Goal: Obtain resource: Obtain resource

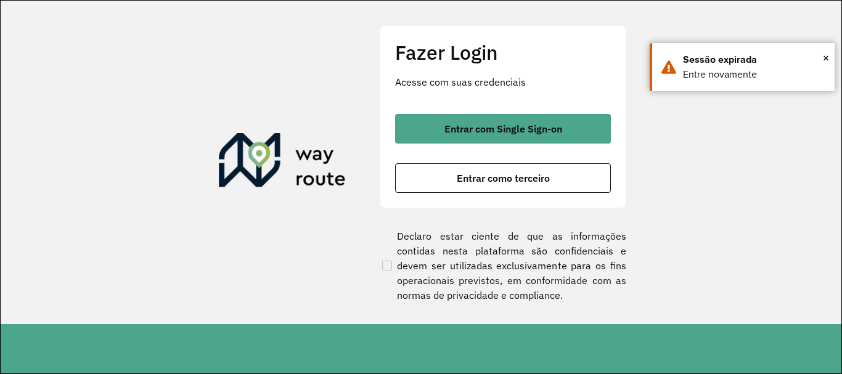
click at [564, 127] on button "Entrar com Single Sign-on" at bounding box center [503, 129] width 216 height 30
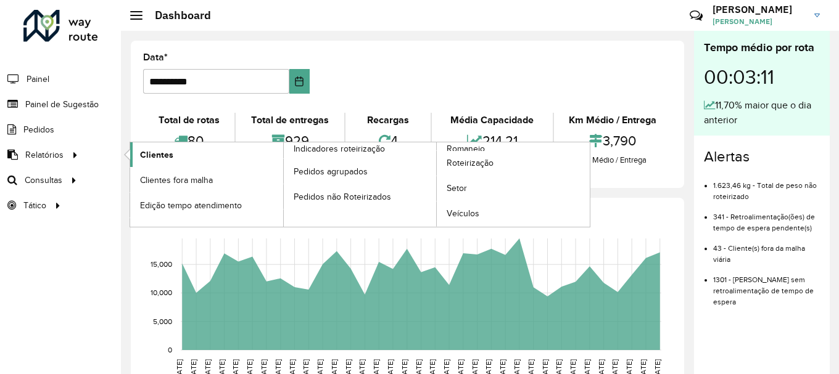
click at [158, 150] on span "Clientes" at bounding box center [156, 155] width 33 height 13
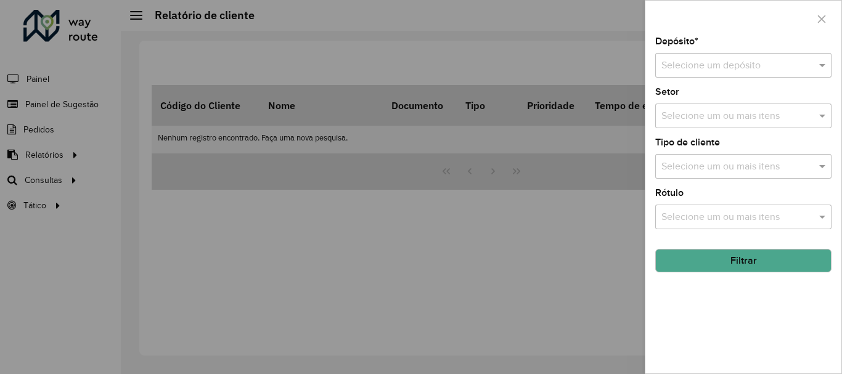
click at [706, 59] on div "Selecione um depósito" at bounding box center [744, 65] width 176 height 25
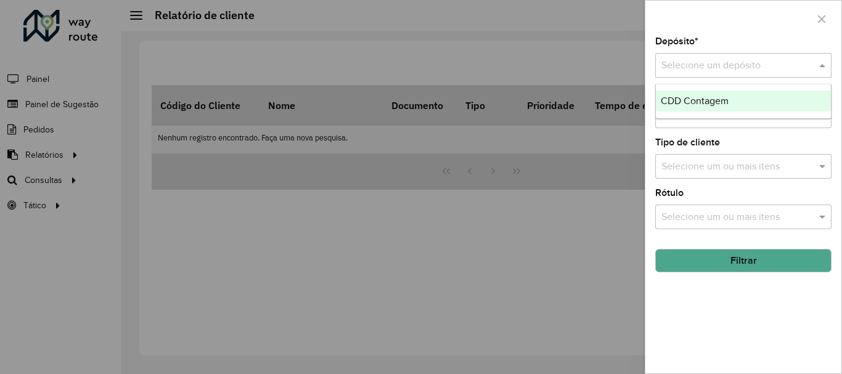
click at [692, 96] on span "CDD Contagem" at bounding box center [695, 101] width 68 height 10
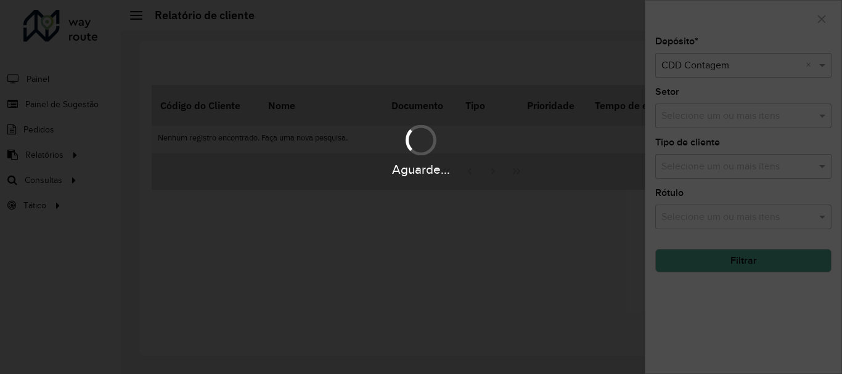
click at [692, 118] on div "Aguarde..." at bounding box center [421, 187] width 842 height 374
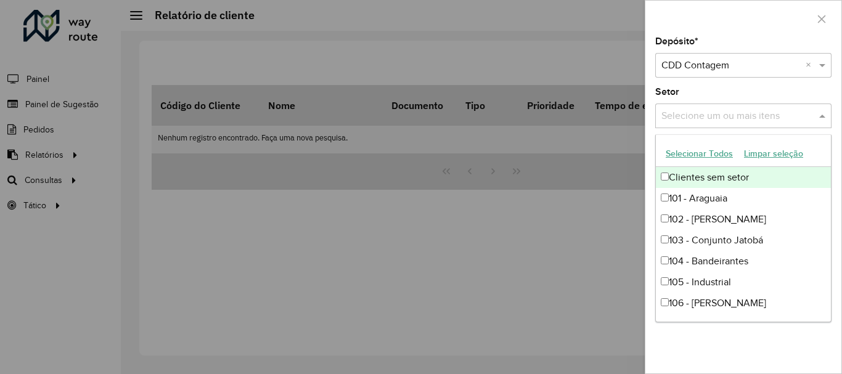
click at [680, 117] on input "text" at bounding box center [738, 116] width 158 height 15
click at [673, 148] on button "Selecionar Todos" at bounding box center [699, 153] width 78 height 19
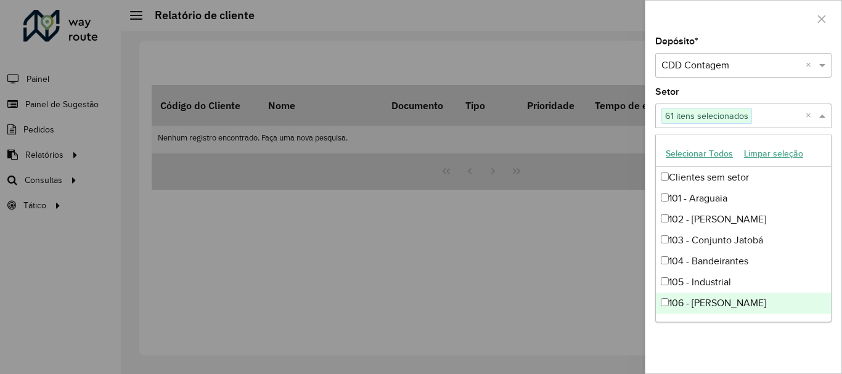
click at [754, 331] on div "Depósito * Selecione um depósito × CDD Contagem × Setor Selecione um ou mais it…" at bounding box center [744, 205] width 196 height 337
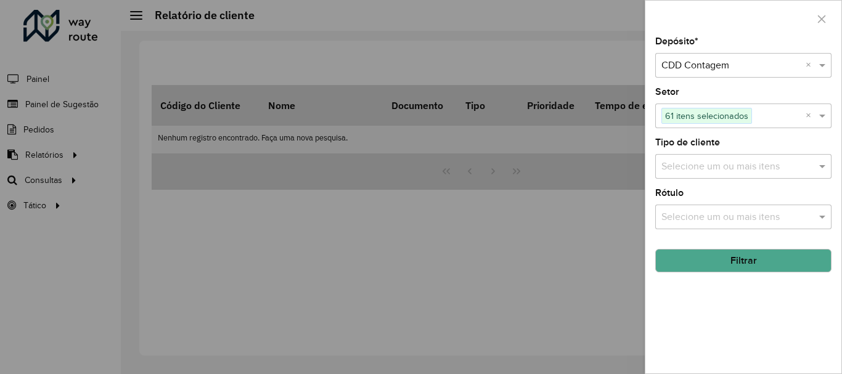
click at [701, 162] on input "text" at bounding box center [738, 167] width 158 height 15
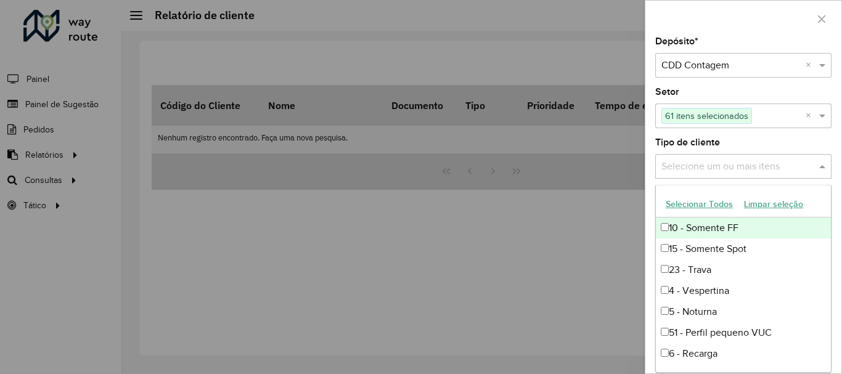
click at [702, 205] on button "Selecionar Todos" at bounding box center [699, 204] width 78 height 19
click at [552, 281] on div at bounding box center [421, 187] width 842 height 374
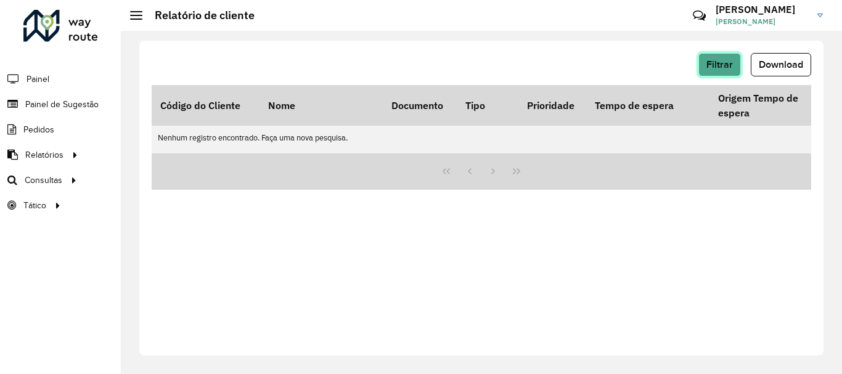
click at [718, 65] on span "Filtrar" at bounding box center [720, 64] width 27 height 10
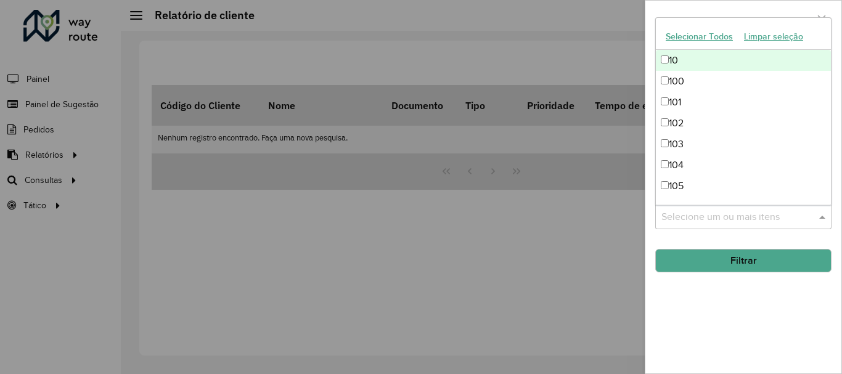
click at [703, 228] on div "Selecione um ou mais itens" at bounding box center [744, 217] width 176 height 25
click at [690, 41] on button "Selecionar Todos" at bounding box center [699, 36] width 78 height 19
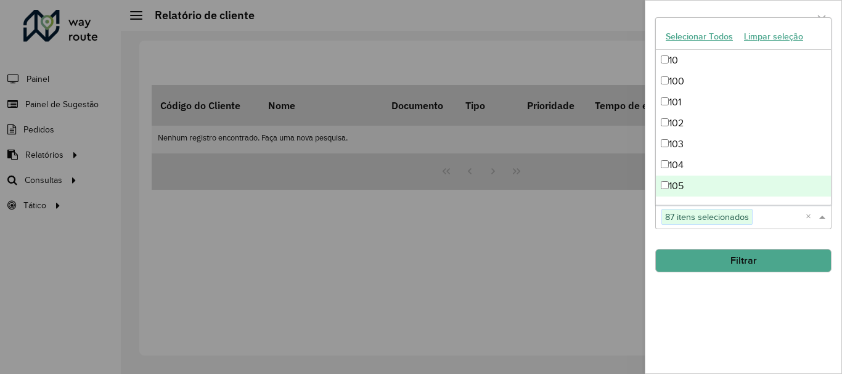
click at [714, 311] on div "Depósito * Selecione um depósito × CDD Contagem × Setor Selecione um ou mais it…" at bounding box center [744, 205] width 196 height 337
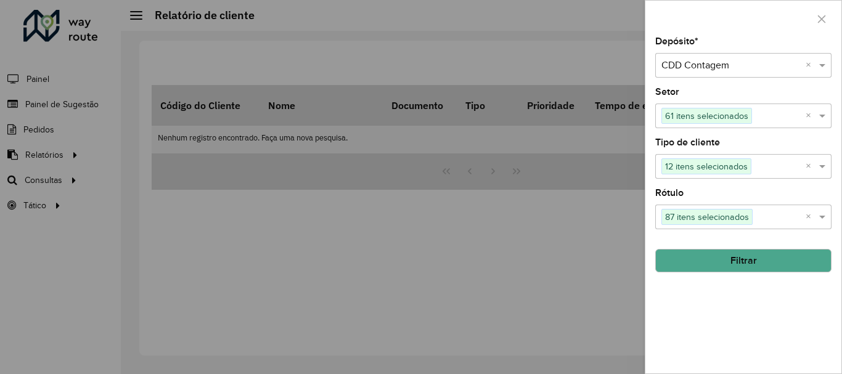
click at [747, 256] on button "Filtrar" at bounding box center [744, 260] width 176 height 23
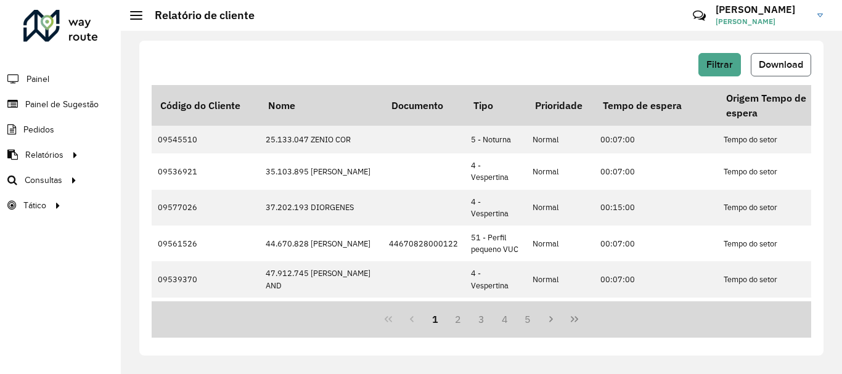
click at [781, 60] on span "Download" at bounding box center [781, 64] width 44 height 10
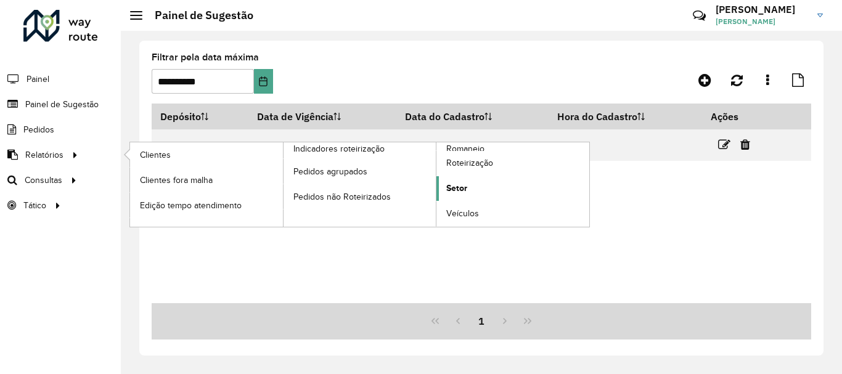
click at [459, 192] on span "Setor" at bounding box center [456, 188] width 21 height 13
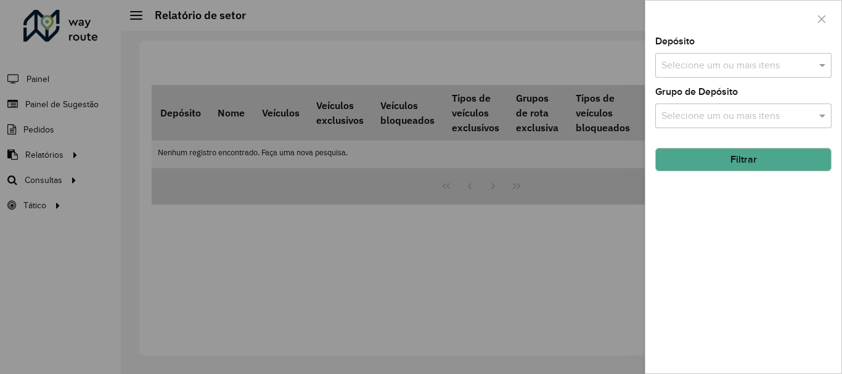
click at [759, 62] on input "text" at bounding box center [738, 66] width 158 height 15
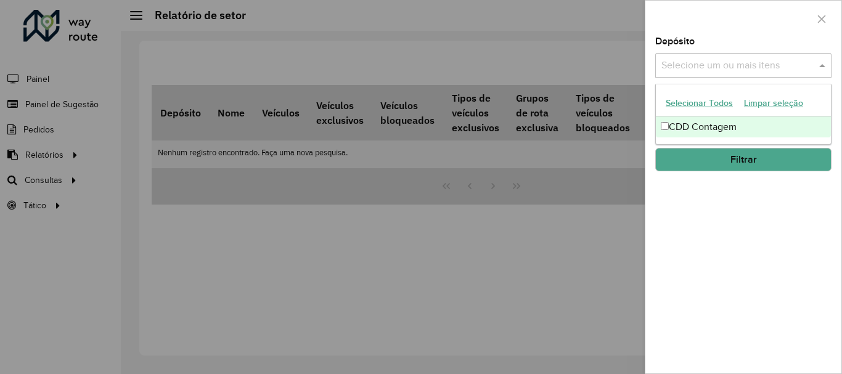
click at [680, 122] on div "CDD Contagem" at bounding box center [743, 127] width 175 height 21
click at [712, 162] on button "Filtrar" at bounding box center [744, 159] width 176 height 23
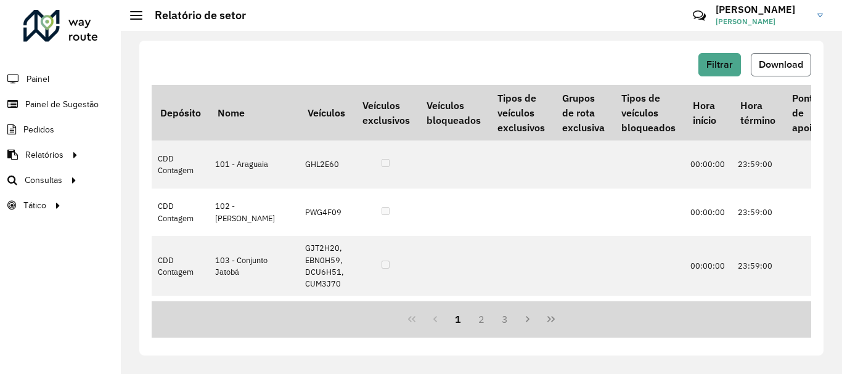
click at [755, 63] on button "Download" at bounding box center [781, 64] width 60 height 23
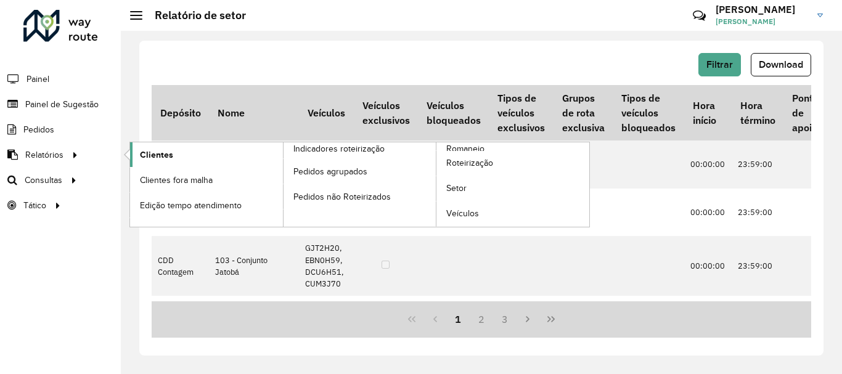
click at [178, 164] on link "Clientes" at bounding box center [206, 154] width 153 height 25
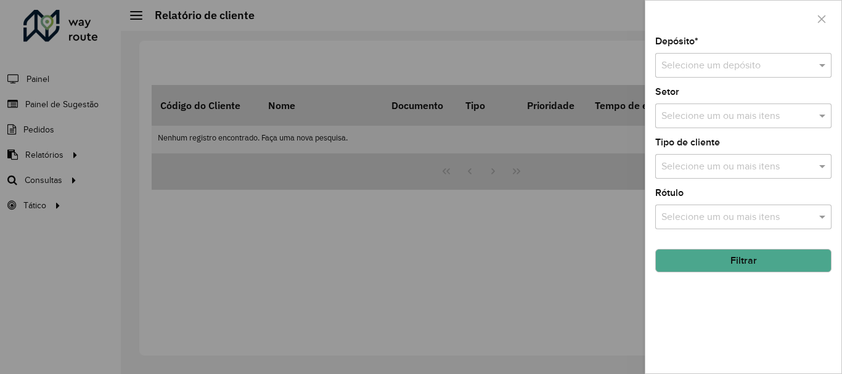
click at [760, 73] on input "text" at bounding box center [731, 66] width 139 height 15
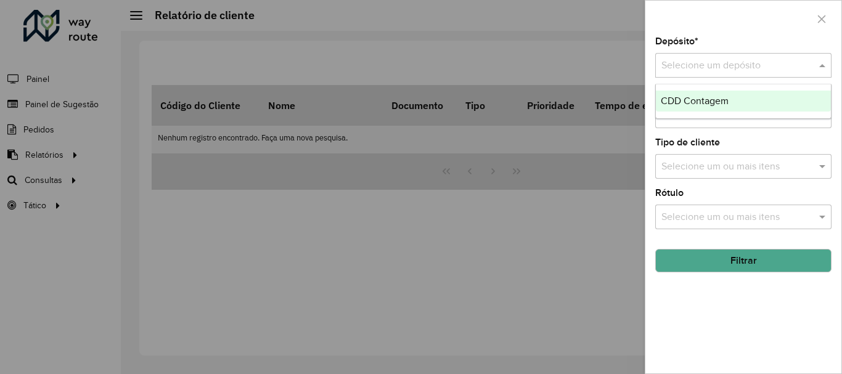
click at [718, 94] on div "CDD Contagem" at bounding box center [743, 101] width 175 height 21
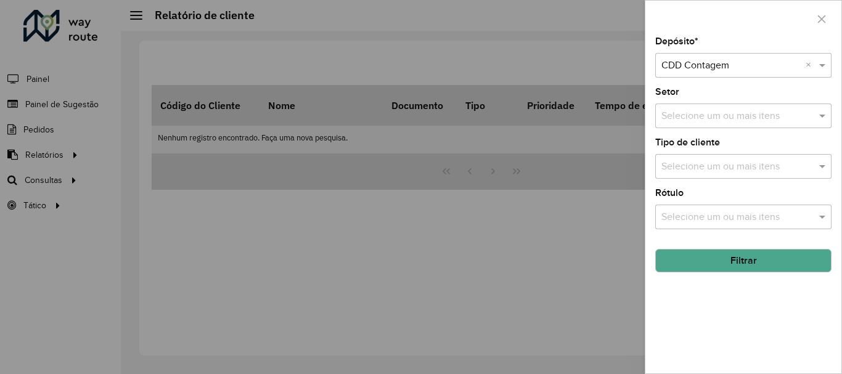
click at [742, 259] on button "Filtrar" at bounding box center [744, 260] width 176 height 23
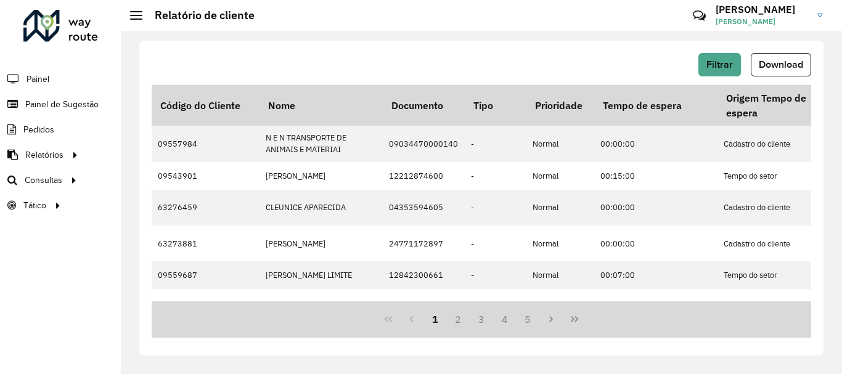
click at [774, 65] on span "Download" at bounding box center [781, 64] width 44 height 10
